Goal: Complete application form

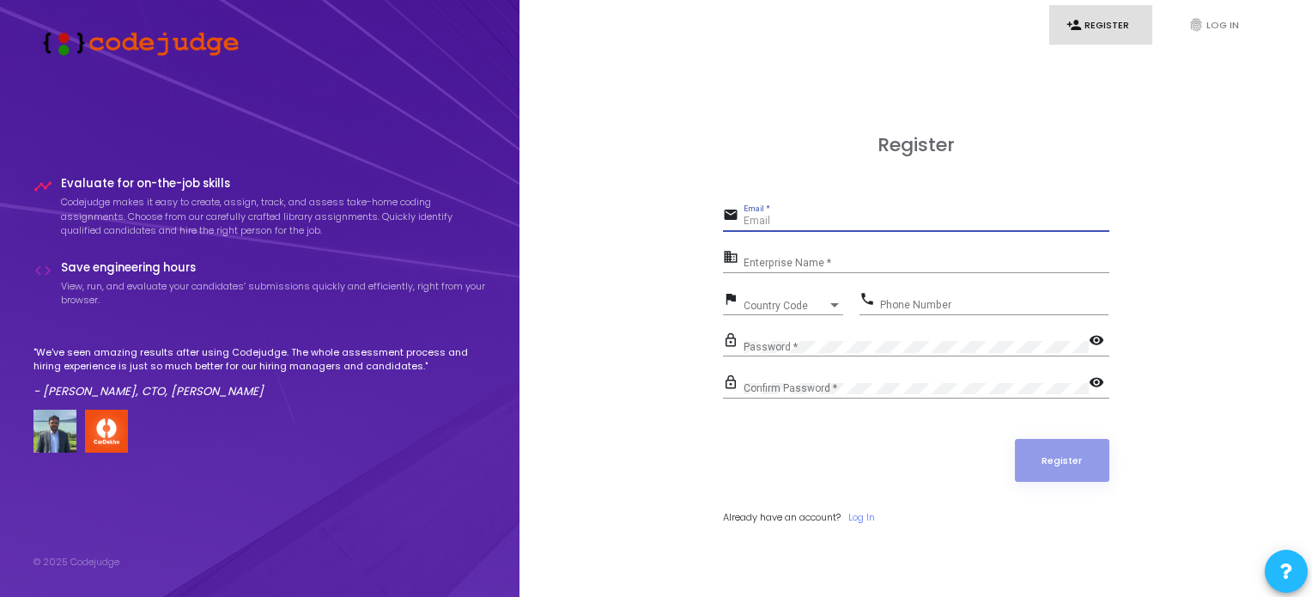
click at [787, 225] on input "Email *" at bounding box center [927, 222] width 366 height 12
type input "ak9017161@mgail.com"
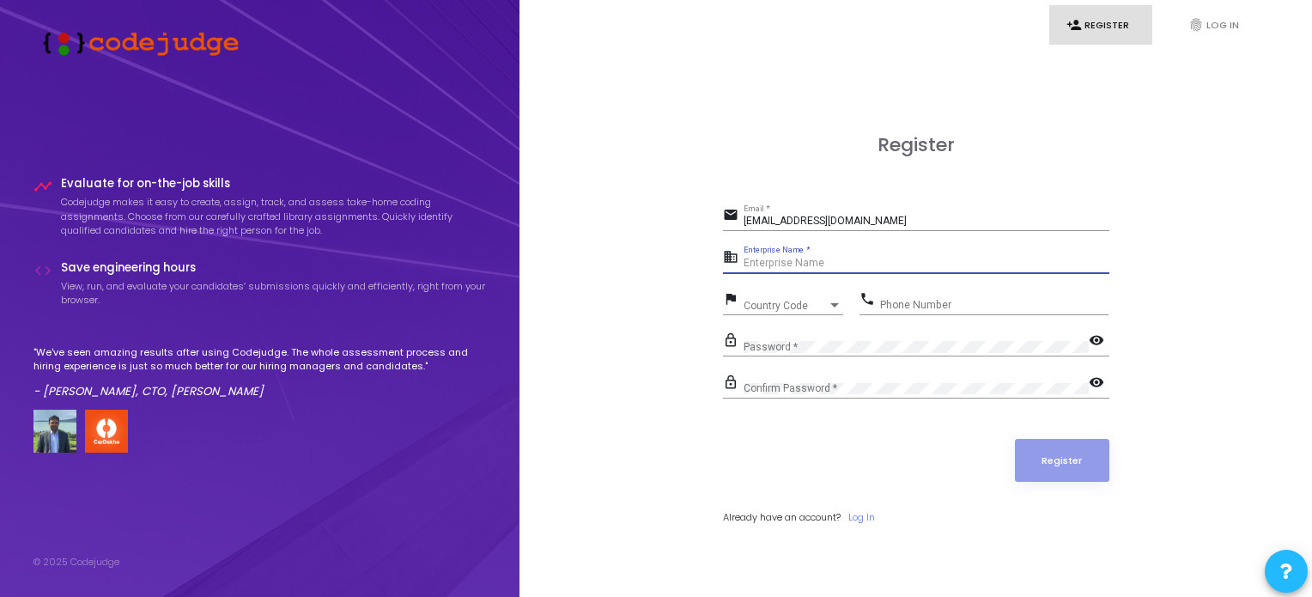
click at [883, 267] on input "Enterprise Name *" at bounding box center [927, 264] width 366 height 12
type input "Squad"
click at [814, 301] on div "Country Code" at bounding box center [786, 306] width 84 height 10
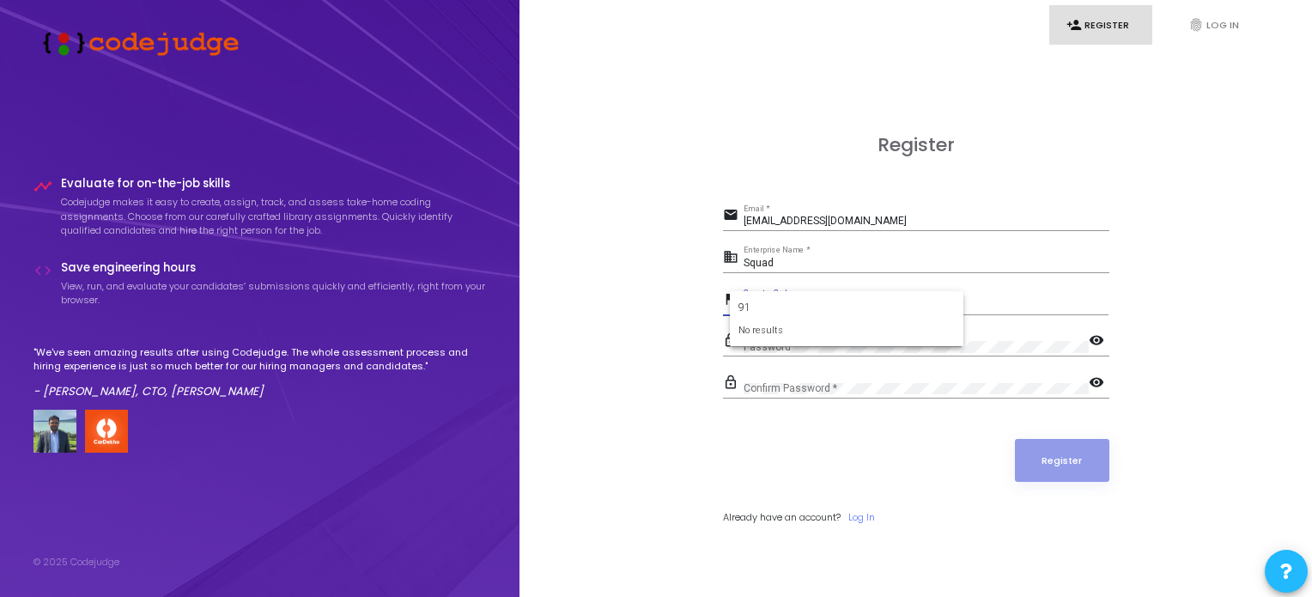
type input "9"
type input "+"
type input "india"
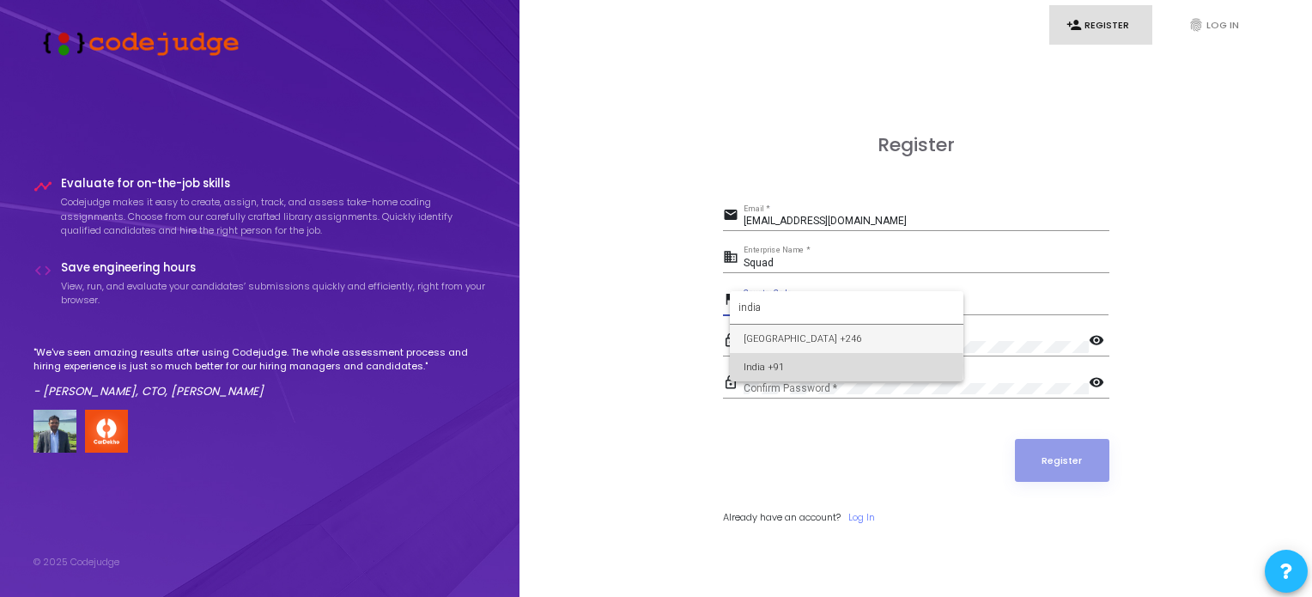
click at [783, 365] on span "India +91" at bounding box center [847, 367] width 206 height 28
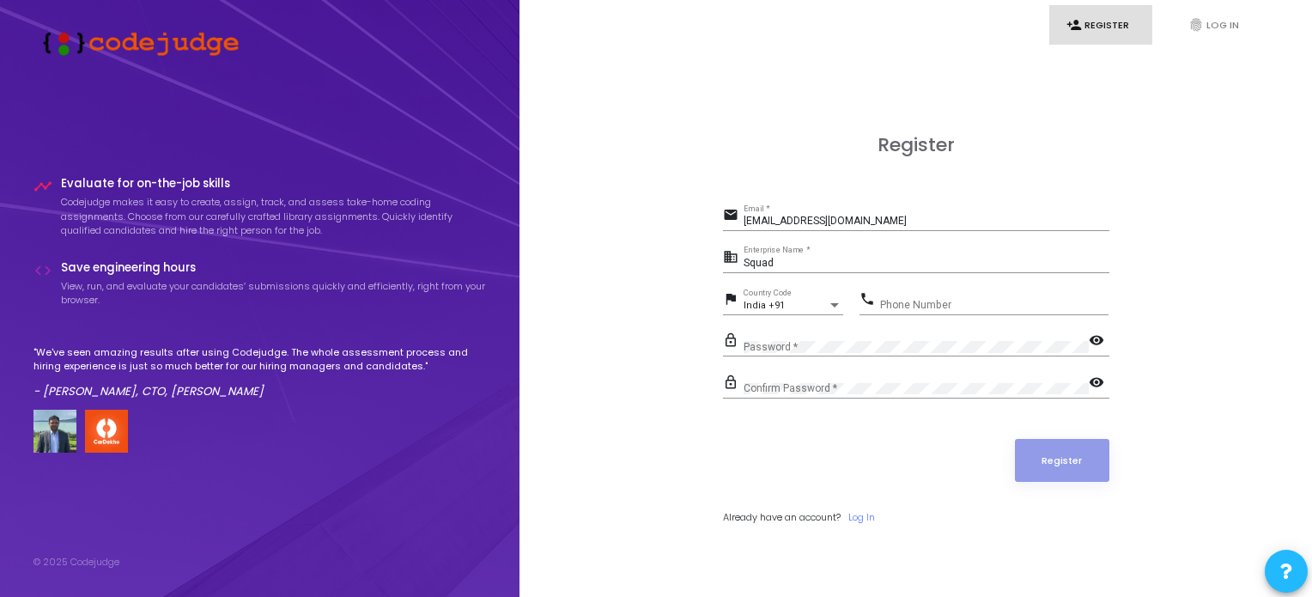
drag, startPoint x: 940, startPoint y: 313, endPoint x: 958, endPoint y: 295, distance: 26.1
click at [958, 295] on div "Phone Number" at bounding box center [994, 301] width 228 height 27
type input "9518132311"
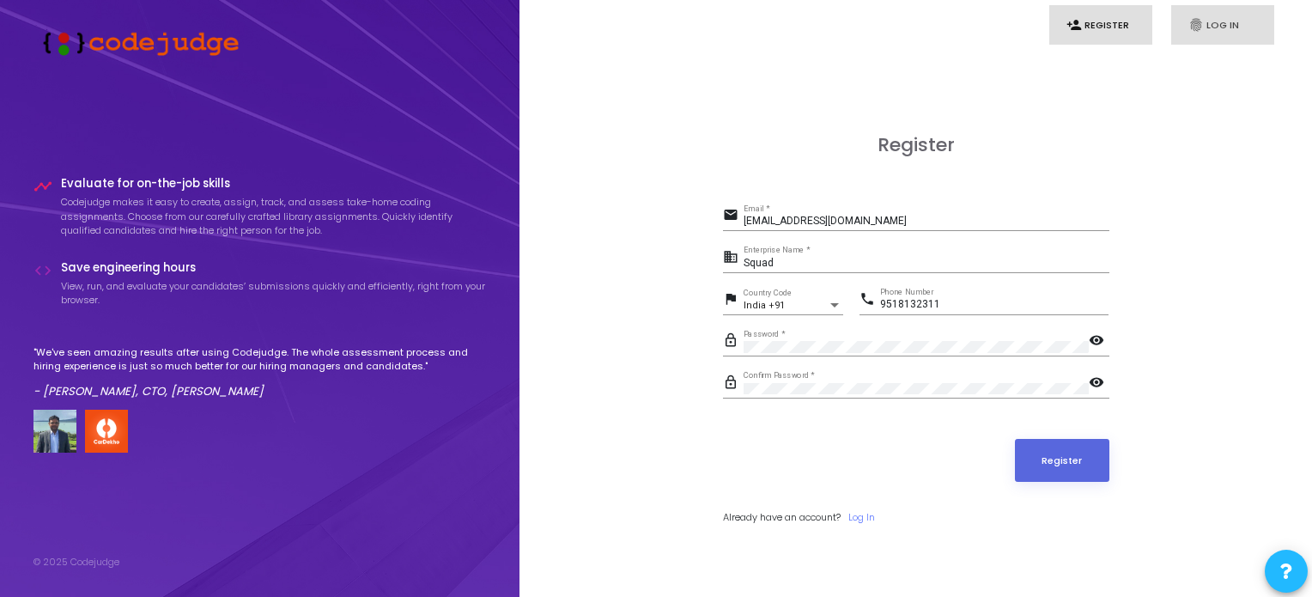
click at [1191, 14] on link "fingerprint Log In" at bounding box center [1222, 25] width 103 height 40
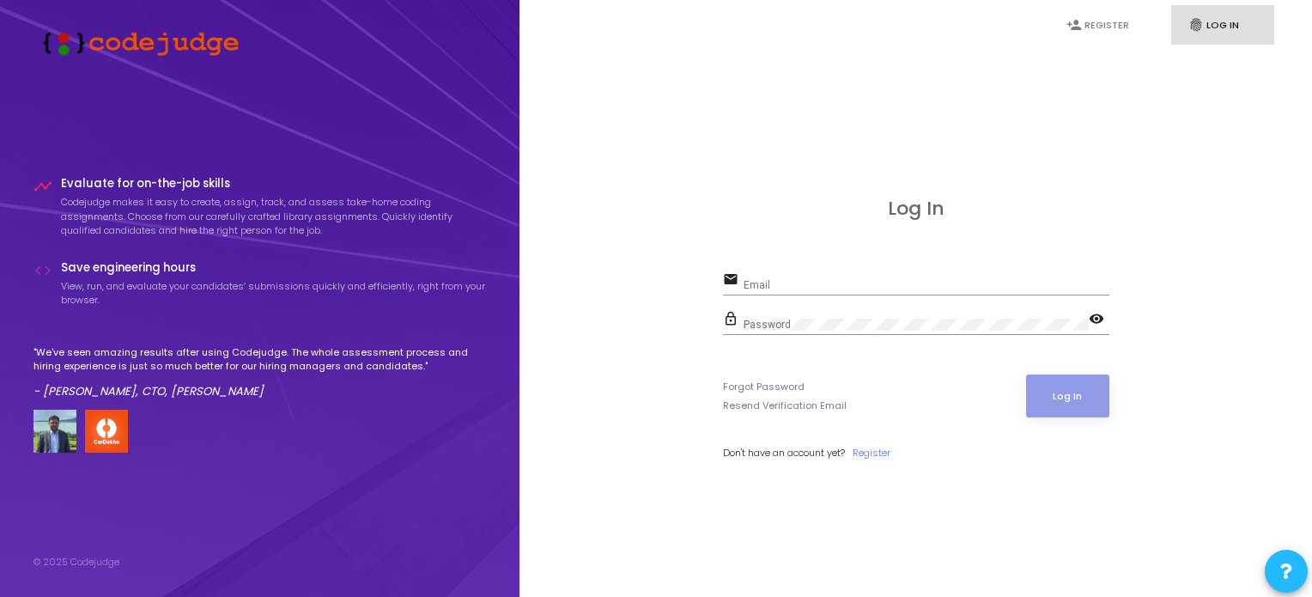
click at [776, 132] on div "Log In email Email lock_outline Password visibility Forgot Password Resend Veri…" at bounding box center [916, 348] width 755 height 597
click at [1089, 16] on link "person_add Register" at bounding box center [1101, 25] width 103 height 40
